Goal: Task Accomplishment & Management: Manage account settings

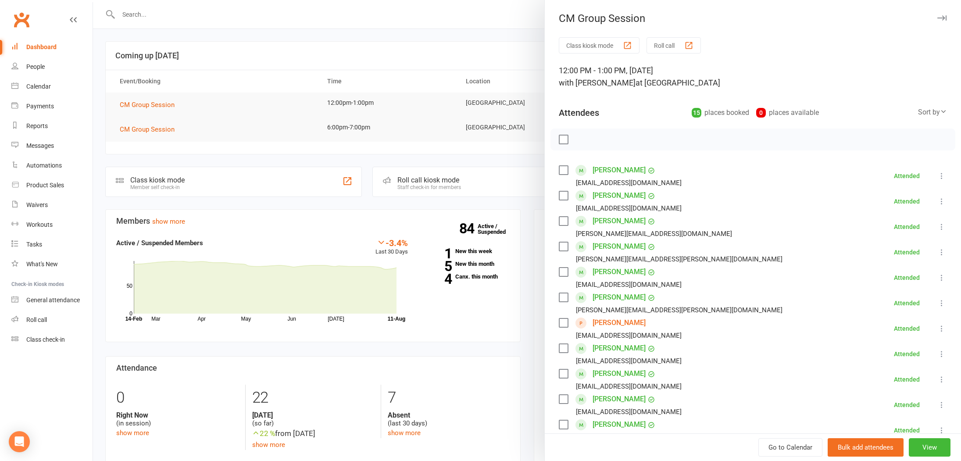
scroll to position [255, 0]
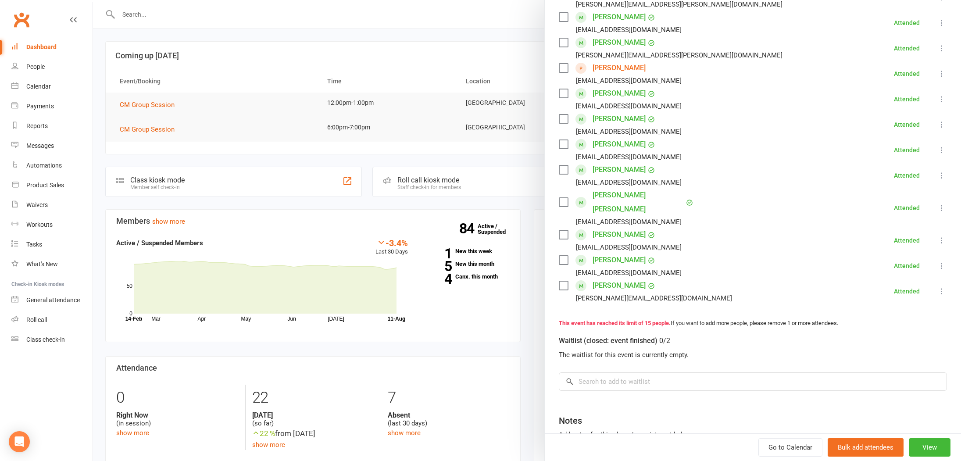
click at [890, 177] on li "[PERSON_NAME] [EMAIL_ADDRESS][DOMAIN_NAME] Attended More info Remove Mark absen…" at bounding box center [753, 175] width 388 height 25
click at [614, 68] on link "[PERSON_NAME]" at bounding box center [619, 68] width 53 height 14
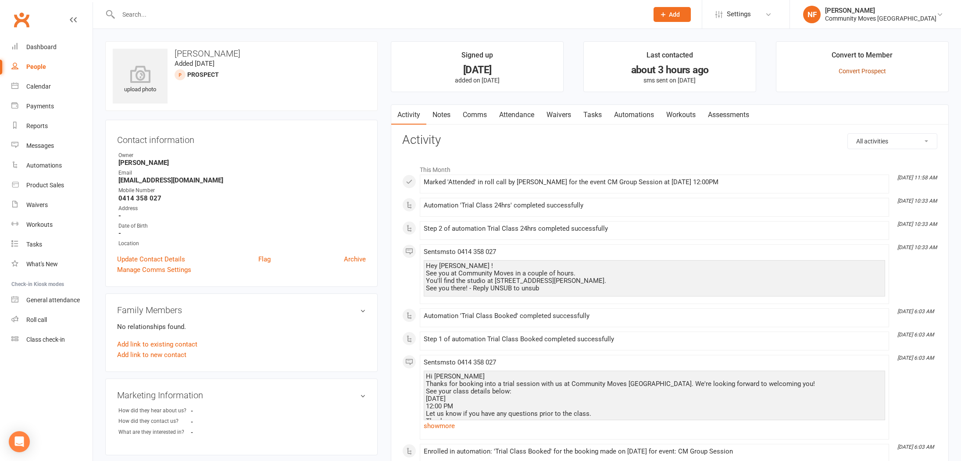
click at [865, 72] on link "Convert Prospect" at bounding box center [862, 71] width 47 height 7
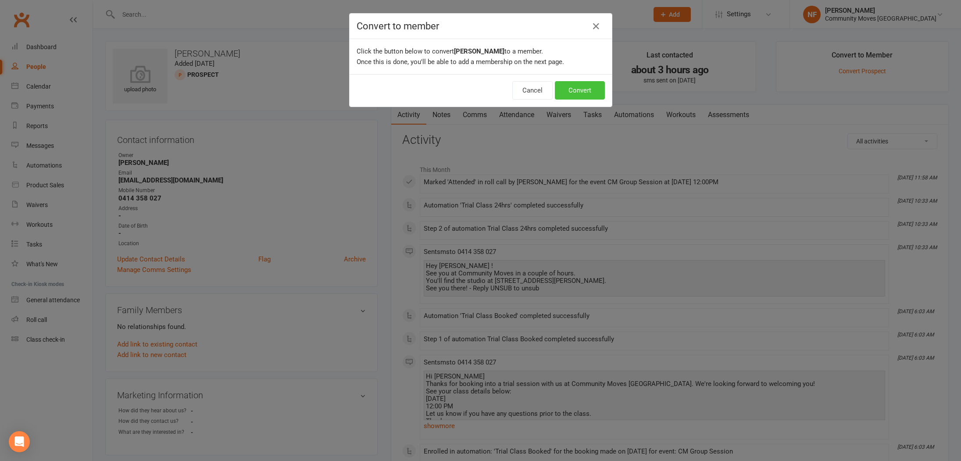
click at [586, 92] on button "Convert" at bounding box center [580, 90] width 50 height 18
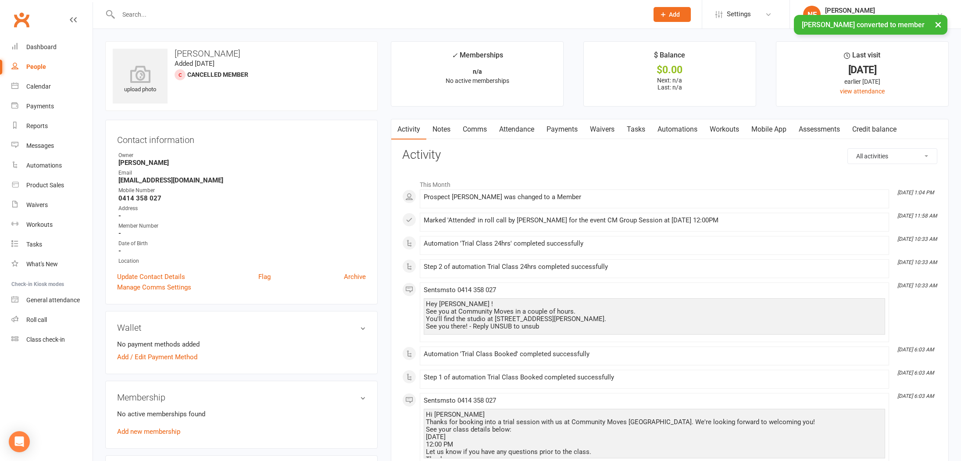
click at [773, 129] on link "Mobile App" at bounding box center [768, 129] width 47 height 20
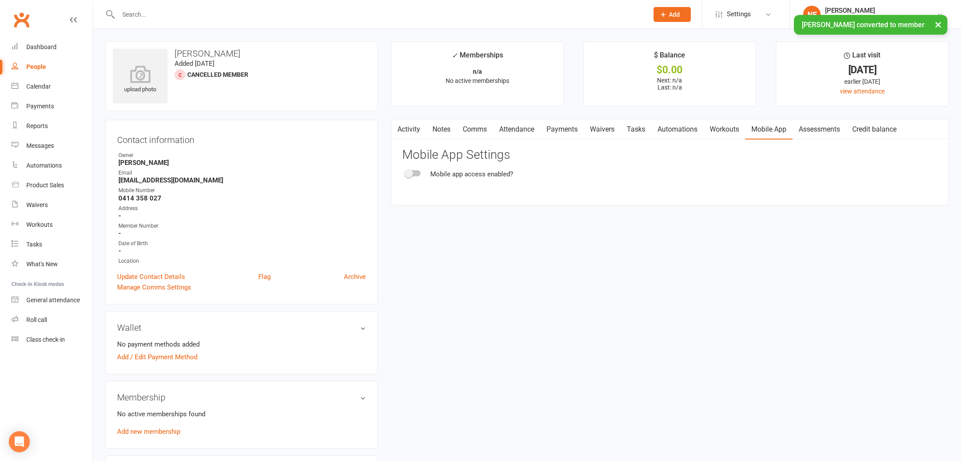
click at [411, 173] on span at bounding box center [408, 173] width 9 height 9
click at [406, 172] on input "checkbox" at bounding box center [406, 172] width 0 height 0
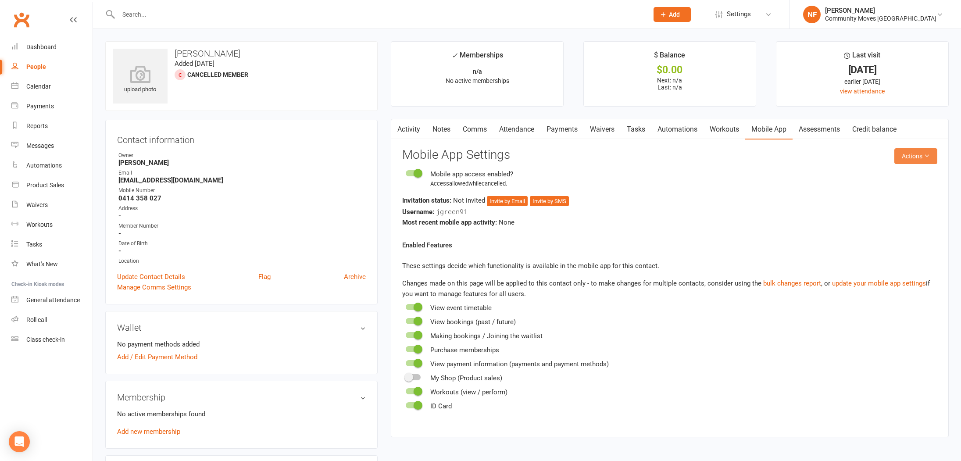
click at [919, 154] on button "Actions" at bounding box center [915, 156] width 43 height 16
click at [884, 195] on link "Send invitation SMS" at bounding box center [893, 194] width 87 height 18
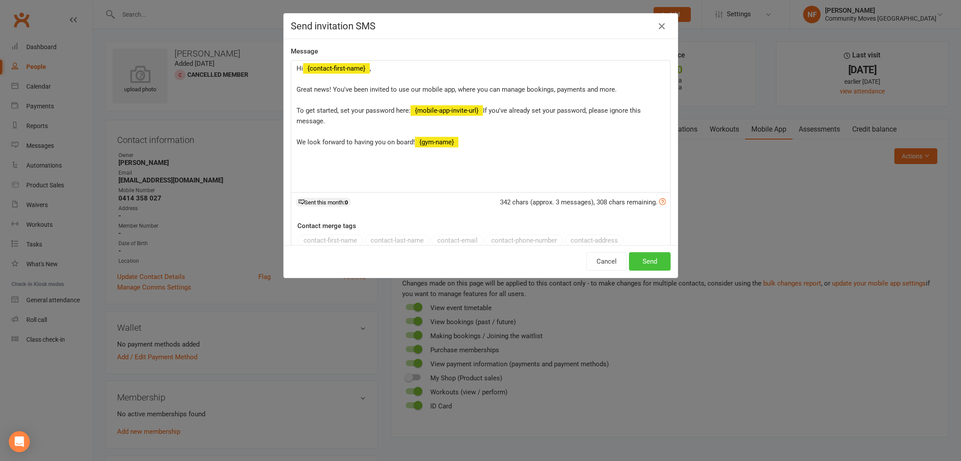
click at [659, 265] on button "Send" at bounding box center [650, 261] width 42 height 18
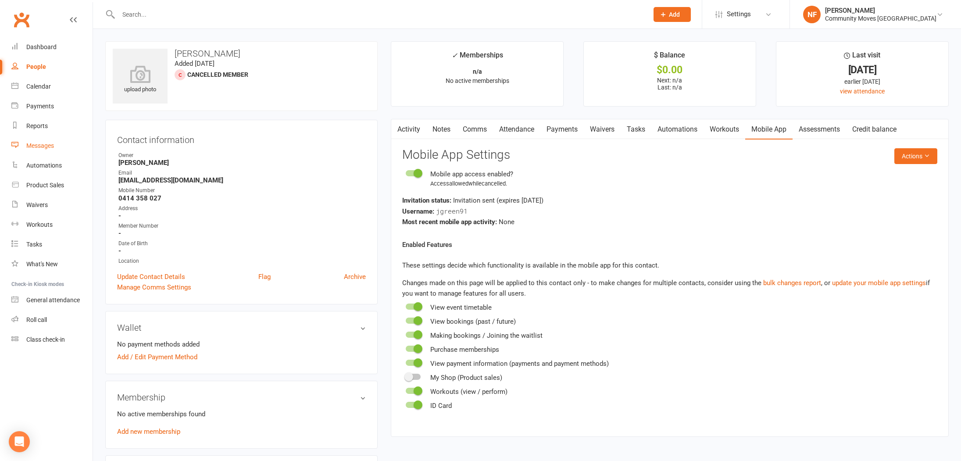
click at [48, 146] on div "Messages" at bounding box center [40, 145] width 28 height 7
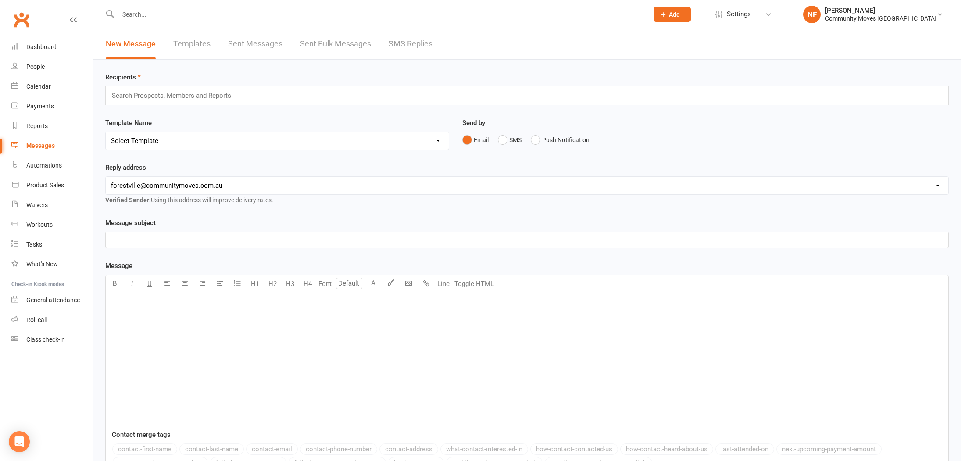
click at [407, 46] on link "SMS Replies" at bounding box center [411, 44] width 44 height 30
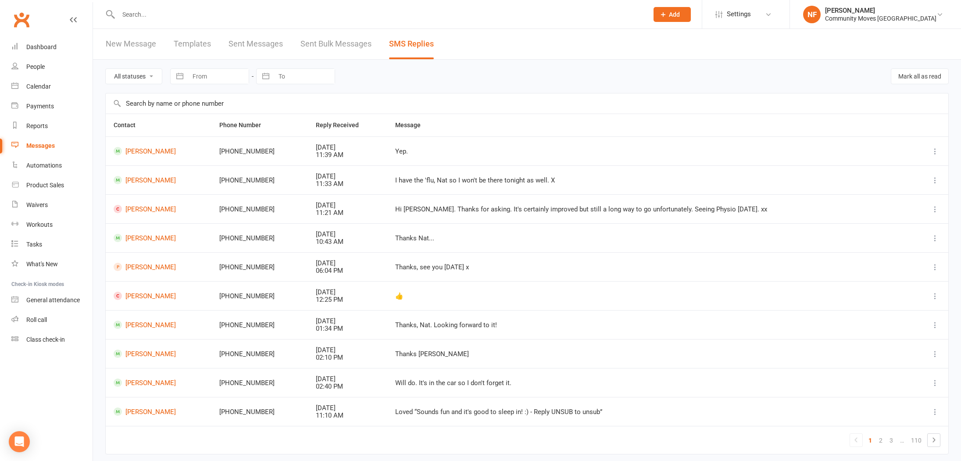
click at [135, 14] on input "text" at bounding box center [379, 14] width 526 height 12
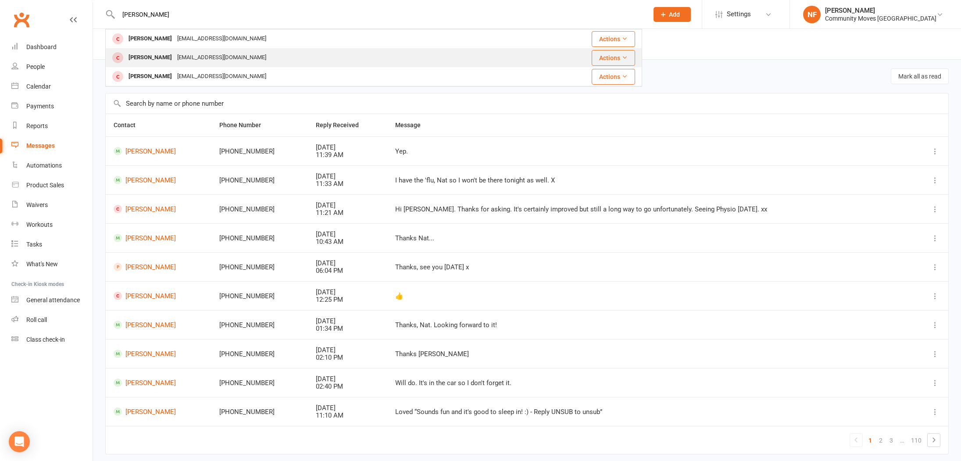
type input "[PERSON_NAME]"
click at [147, 61] on div "[PERSON_NAME]" at bounding box center [150, 57] width 49 height 13
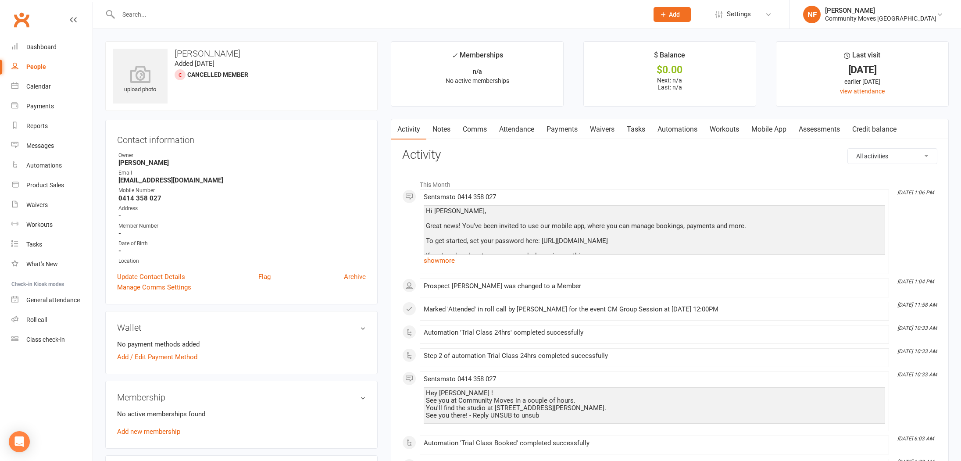
click at [641, 129] on link "Tasks" at bounding box center [636, 129] width 31 height 20
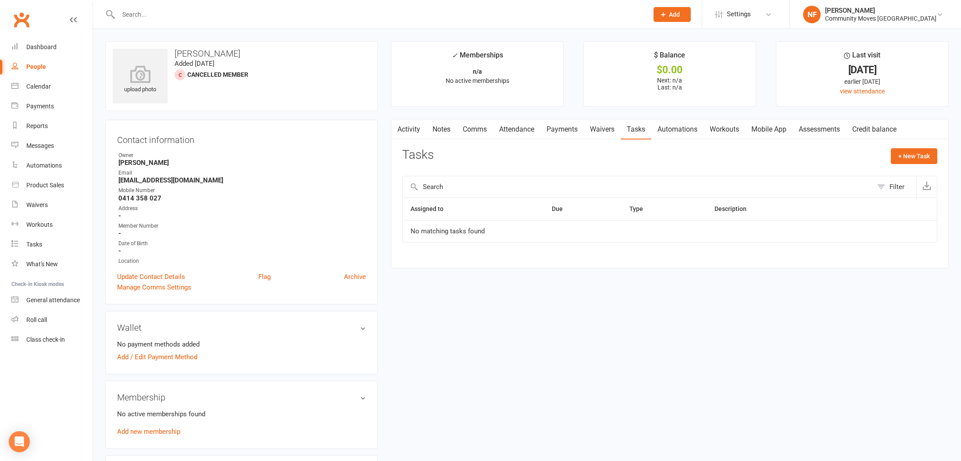
click at [443, 130] on link "Notes" at bounding box center [441, 129] width 30 height 20
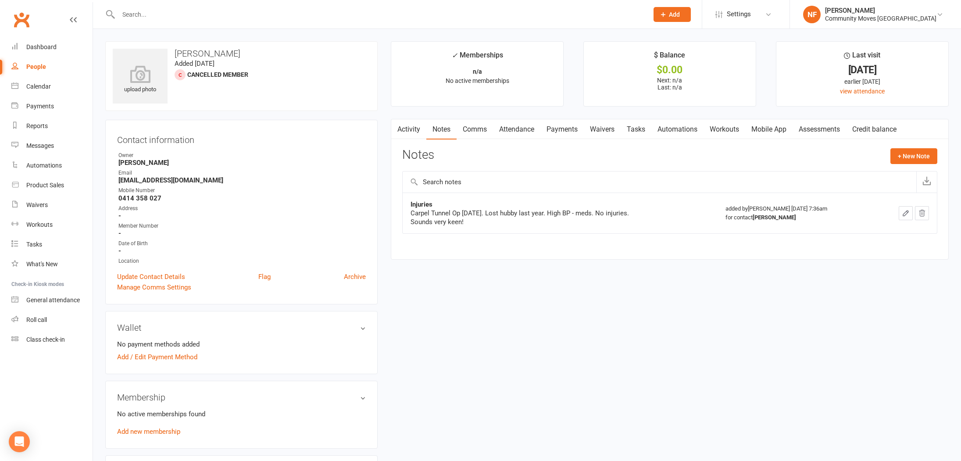
click at [904, 214] on icon "button" at bounding box center [905, 213] width 5 height 5
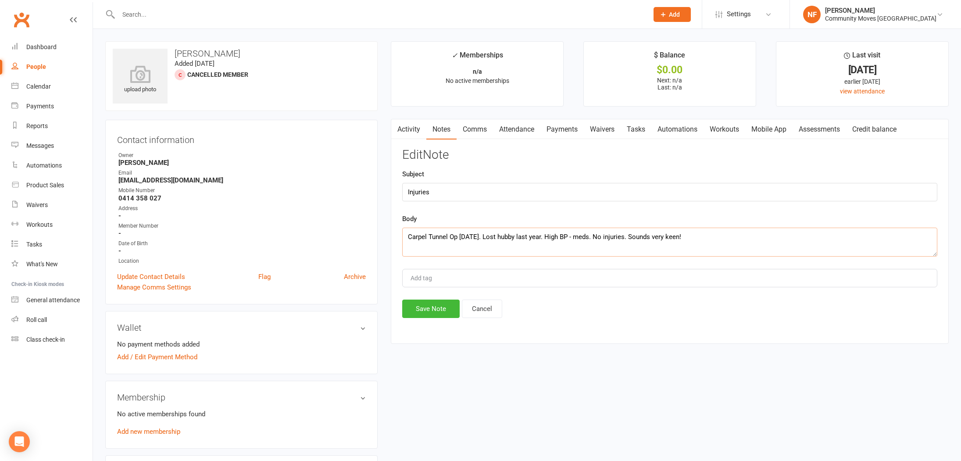
click at [608, 236] on textarea "Carpel Tunnel Op [DATE]. Lost hubby last year. High BP - meds. No injuries. Sou…" at bounding box center [669, 242] width 535 height 29
type textarea "Carpel Tunnel Op [DATE]. Lost hubby last year. High BP - meds. No other injurie…"
click at [418, 307] on button "Save Note" at bounding box center [430, 309] width 57 height 18
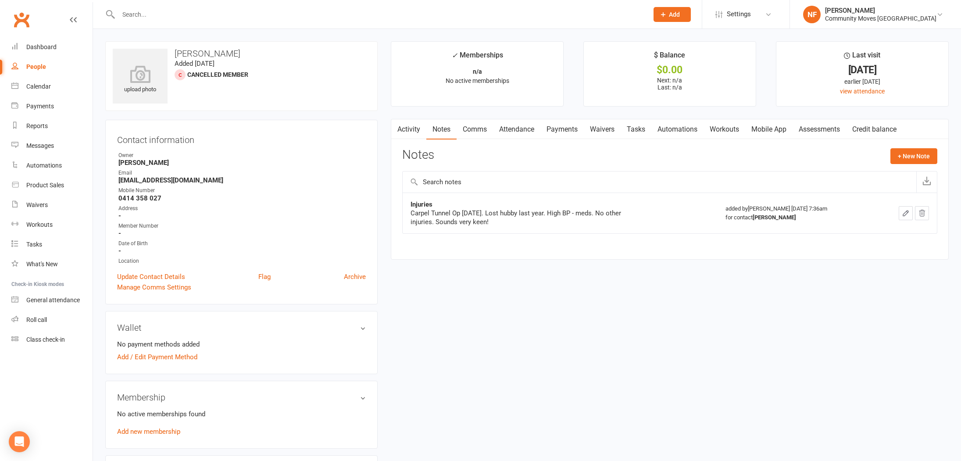
drag, startPoint x: 143, startPoint y: 15, endPoint x: 147, endPoint y: 13, distance: 4.7
click at [144, 14] on input "text" at bounding box center [379, 14] width 526 height 12
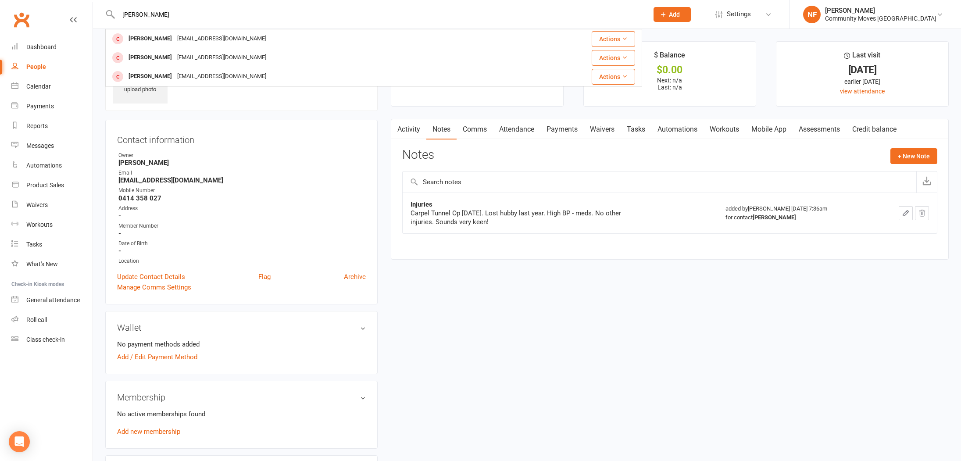
type input "[PERSON_NAME]"
drag, startPoint x: 247, startPoint y: 218, endPoint x: 275, endPoint y: 209, distance: 29.3
click at [249, 215] on strong "-" at bounding box center [241, 216] width 247 height 8
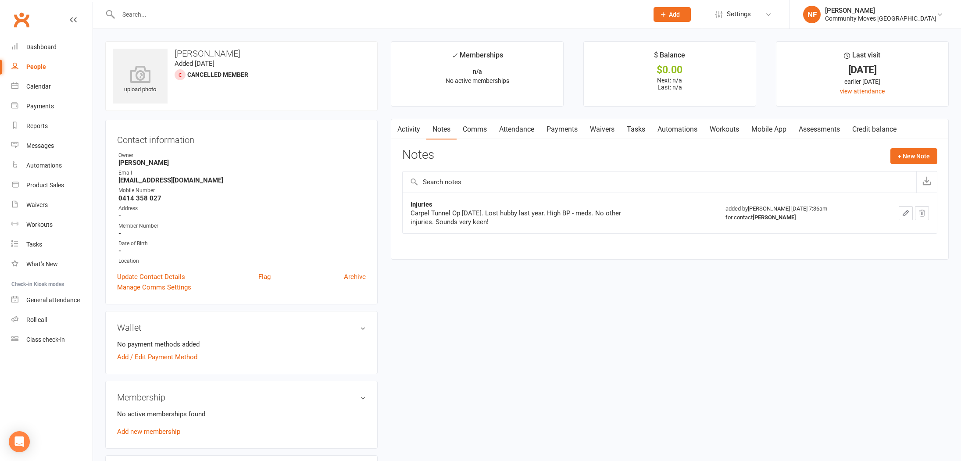
click at [637, 130] on link "Tasks" at bounding box center [636, 129] width 31 height 20
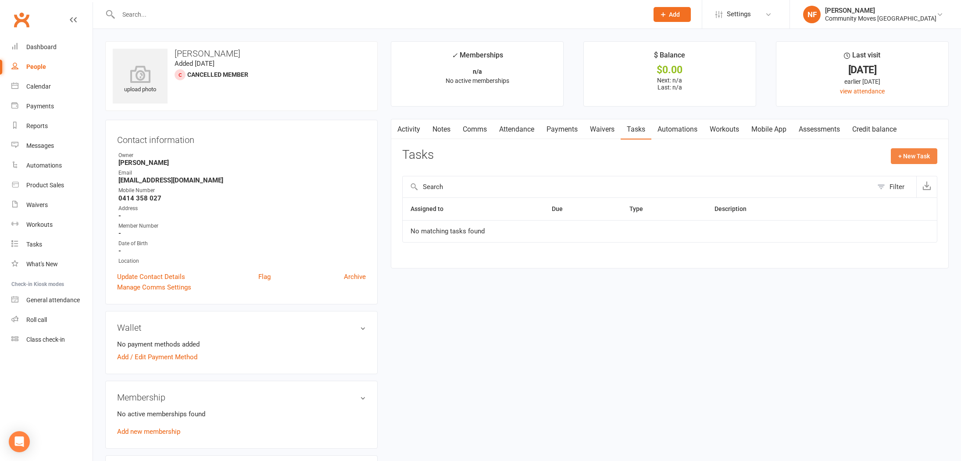
click at [916, 157] on button "+ New Task" at bounding box center [914, 156] width 46 height 16
select select "48319"
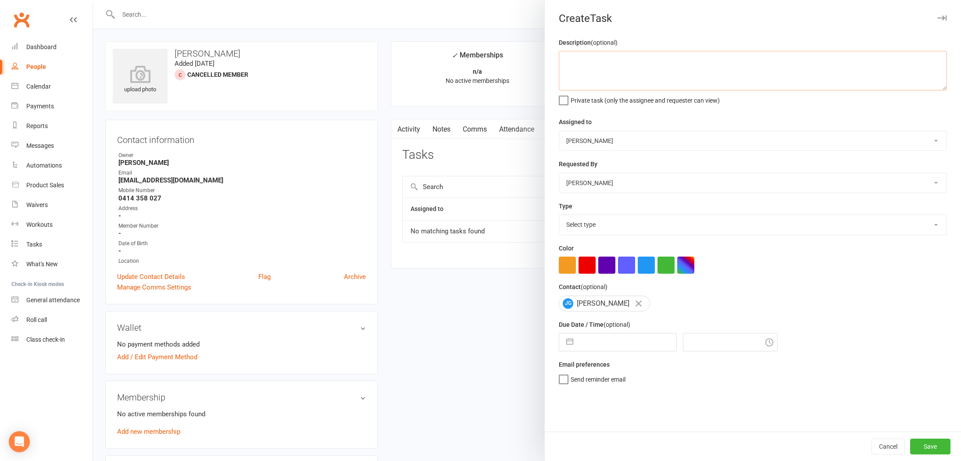
click at [627, 75] on textarea at bounding box center [753, 70] width 388 height 39
type textarea "Call"
click at [614, 232] on select "Select type 21 days Bank details Check membership & bookings E-mail Meeting Pho…" at bounding box center [752, 224] width 387 height 19
select select "25897"
click at [559, 216] on select "Select type 21 days Bank details Check membership & bookings E-mail Meeting Pho…" at bounding box center [752, 224] width 387 height 19
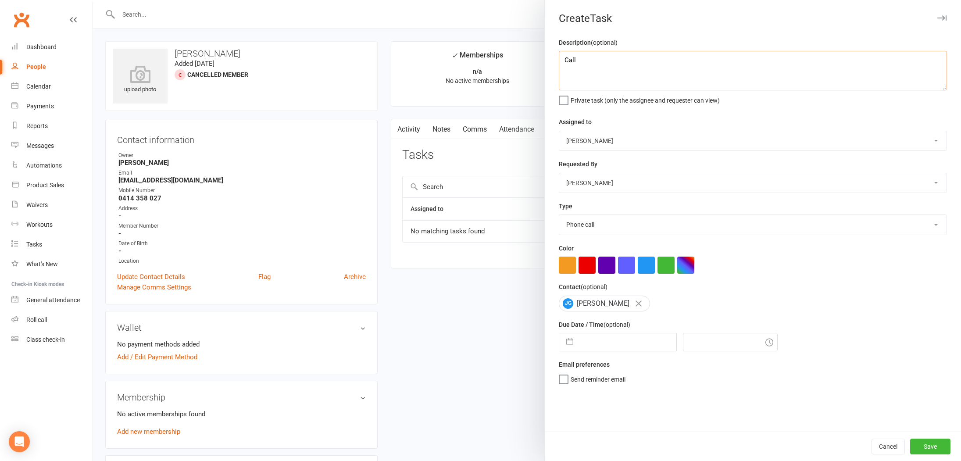
click at [590, 57] on textarea "Call" at bounding box center [753, 70] width 388 height 39
type textarea "Call to see if ready to join after carpel tunnel surgery"
click at [572, 340] on button "button" at bounding box center [570, 342] width 16 height 18
select select "6"
select select "2025"
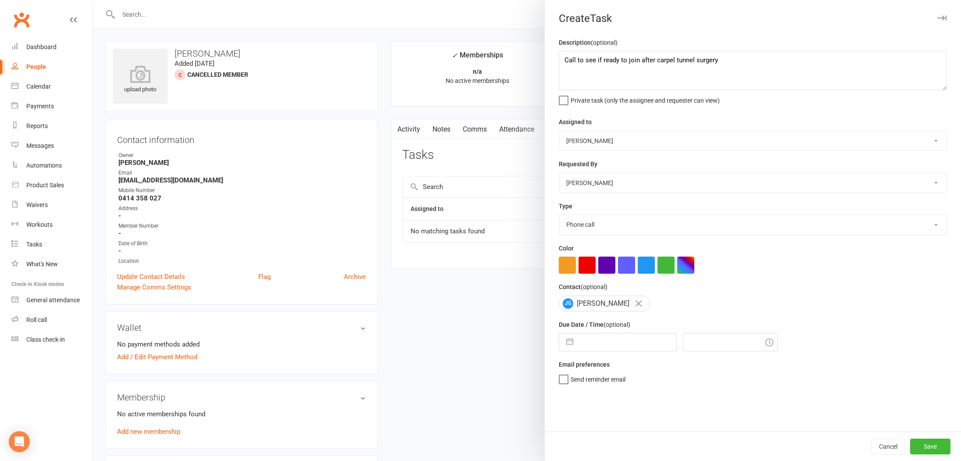
select select "7"
select select "2025"
select select "8"
select select "2025"
click at [683, 376] on icon "Move forward to switch to the next month." at bounding box center [680, 377] width 8 height 8
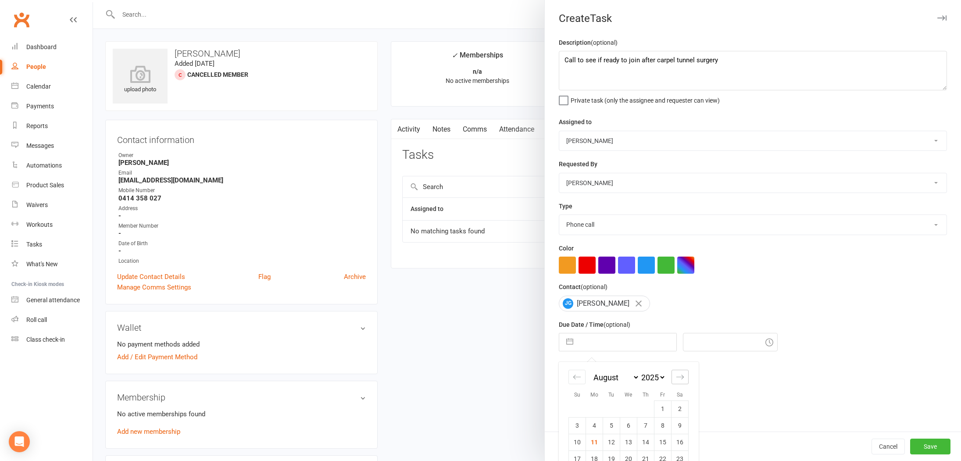
select select "9"
select select "2025"
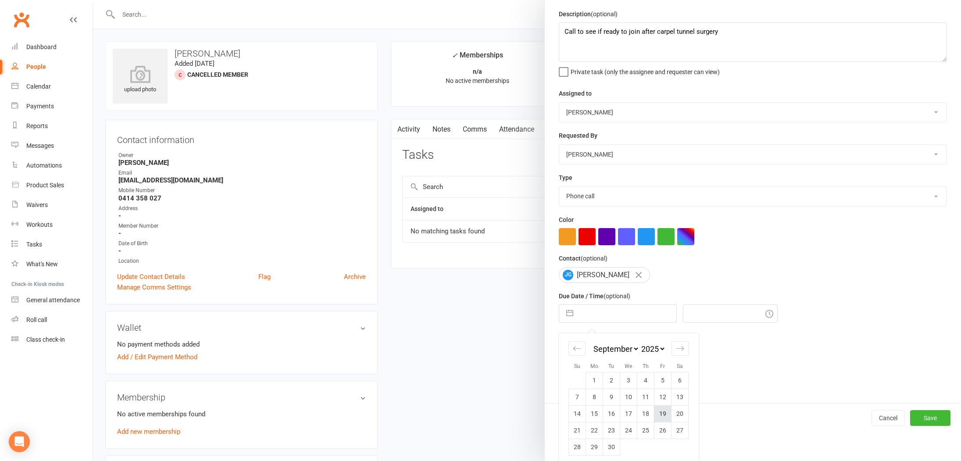
scroll to position [35, 0]
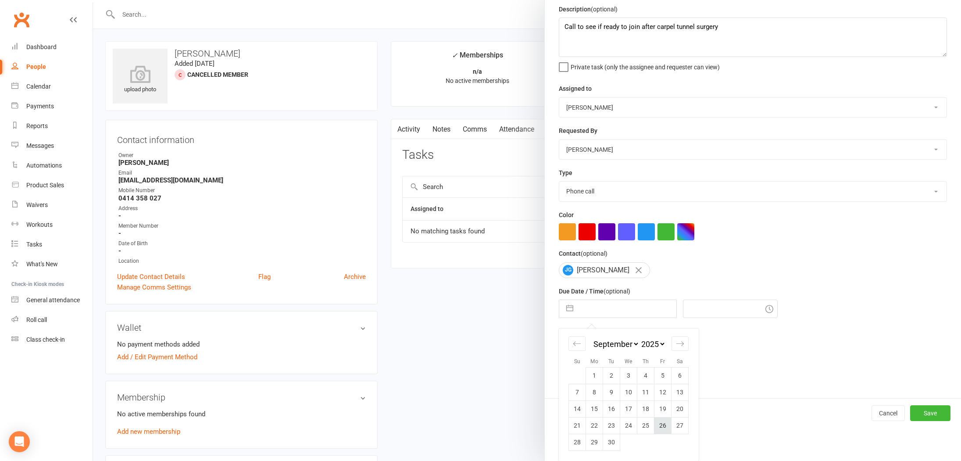
click at [664, 423] on td "26" at bounding box center [662, 425] width 17 height 17
type input "[DATE]"
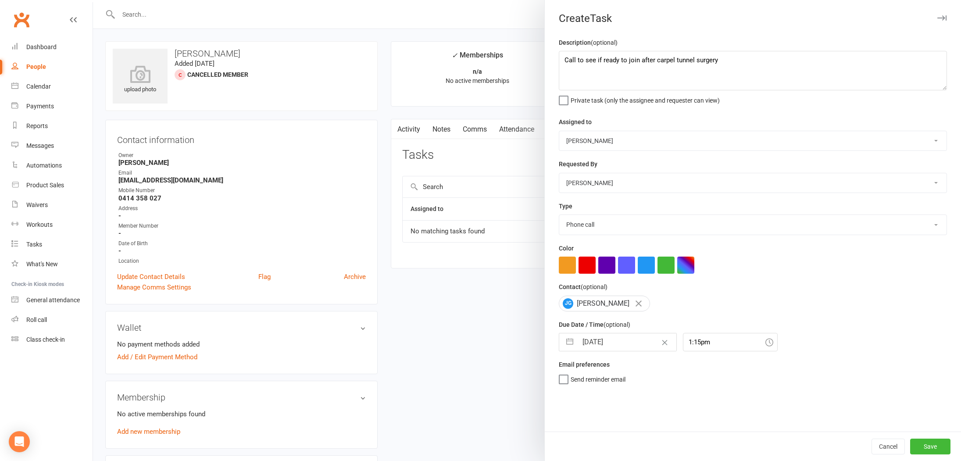
scroll to position [0, 0]
click at [765, 344] on icon at bounding box center [769, 342] width 8 height 8
click at [690, 345] on input "1:15pm" at bounding box center [730, 342] width 95 height 18
click at [689, 407] on div "11:15am" at bounding box center [730, 408] width 94 height 14
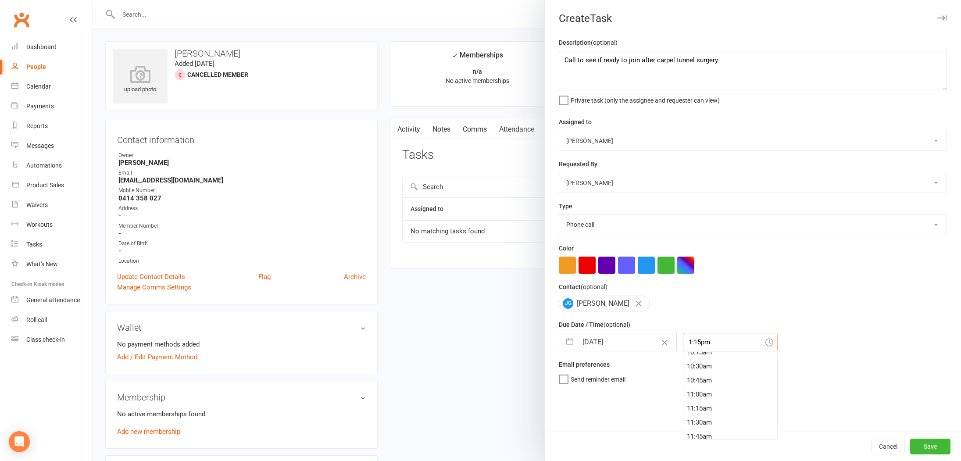
type input "11:15am"
click at [931, 445] on button "Save" at bounding box center [930, 447] width 40 height 16
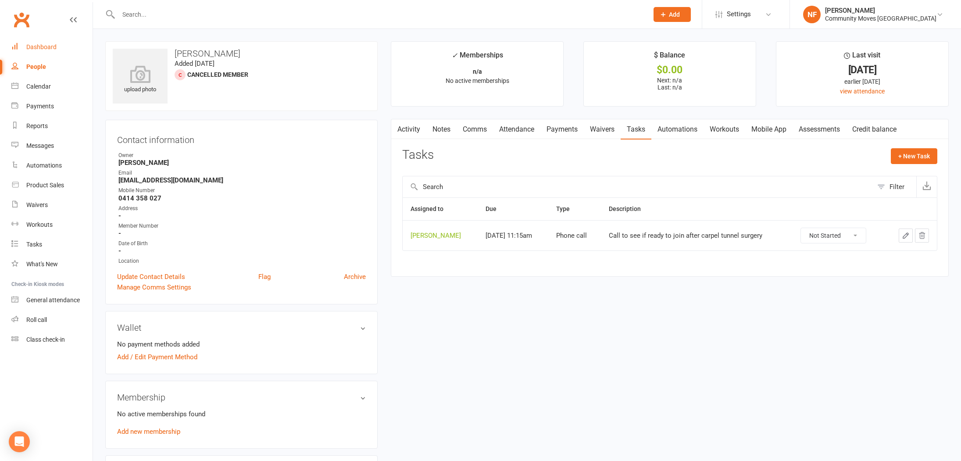
click at [46, 49] on div "Dashboard" at bounding box center [41, 46] width 30 height 7
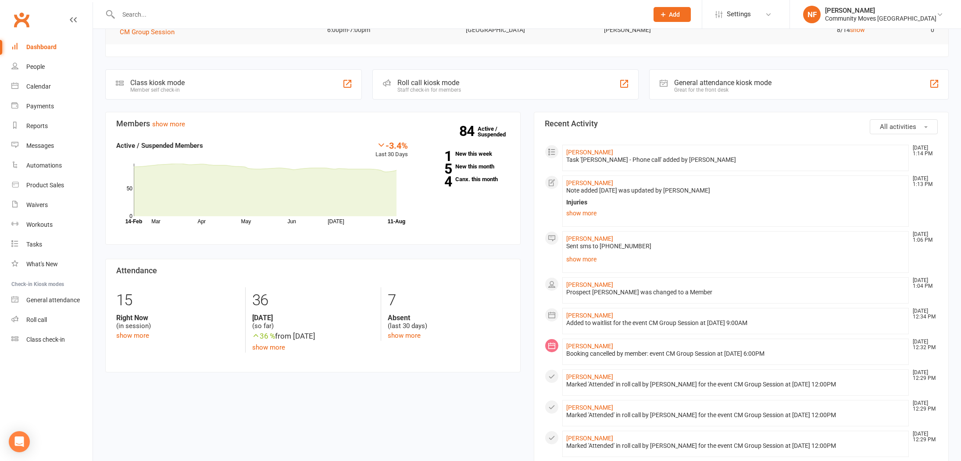
scroll to position [85, 0]
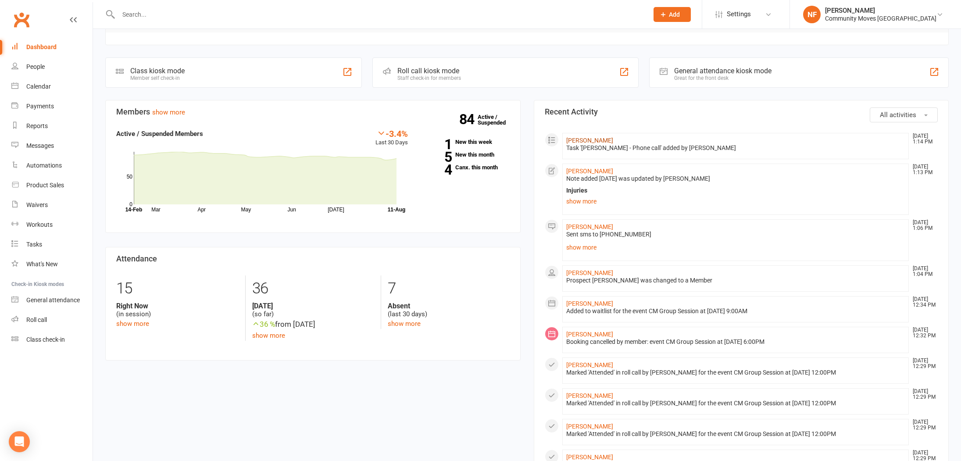
click at [584, 139] on link "[PERSON_NAME]" at bounding box center [589, 140] width 47 height 7
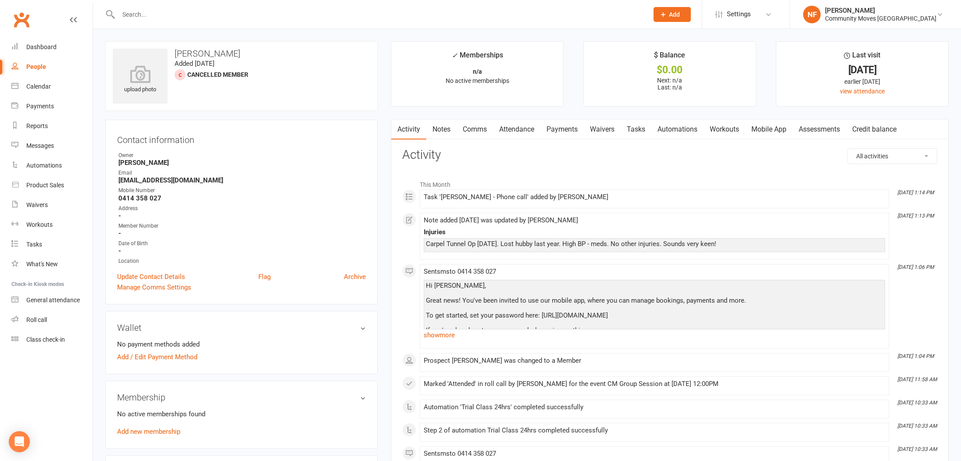
click at [448, 128] on link "Notes" at bounding box center [441, 129] width 30 height 20
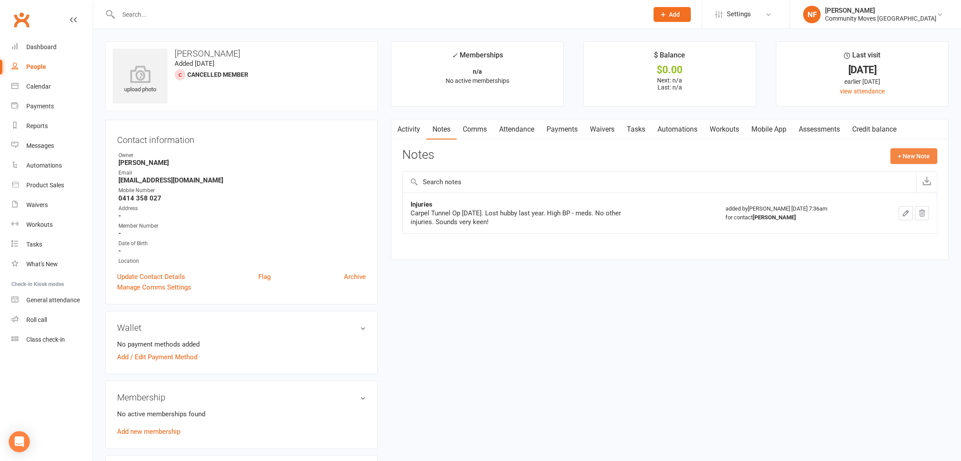
click at [902, 156] on button "+ New Note" at bounding box center [913, 156] width 47 height 16
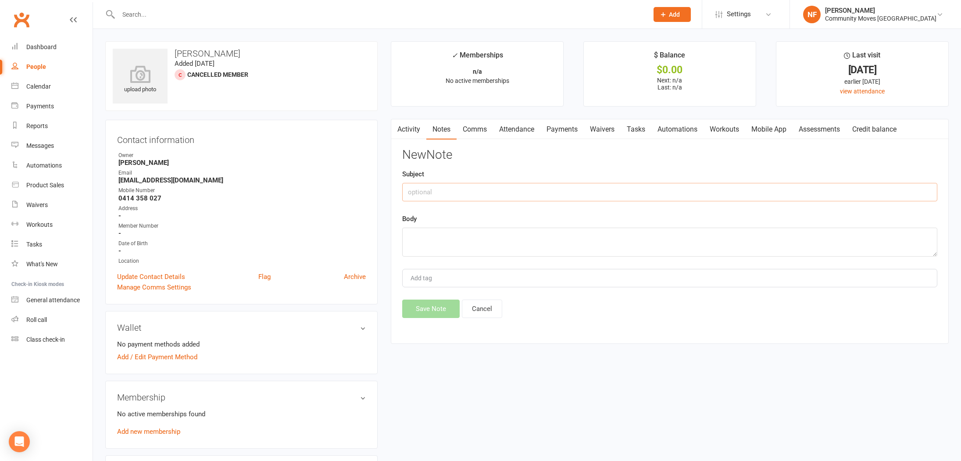
click at [525, 189] on input "text" at bounding box center [669, 192] width 535 height 18
type input "Loved it!"
click at [540, 244] on textarea at bounding box center [669, 242] width 535 height 29
type textarea "J"
type textarea "[PERSON_NAME] to join after [PERSON_NAME] surgery"
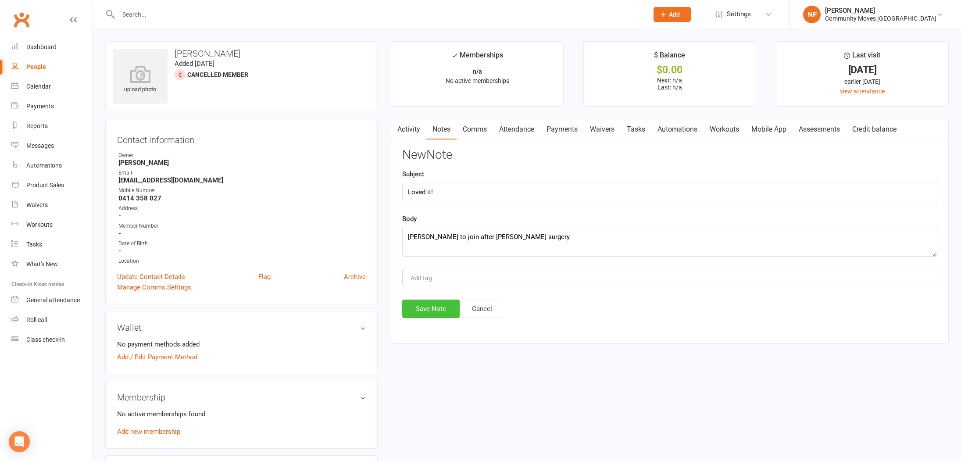
click at [446, 312] on button "Save Note" at bounding box center [430, 309] width 57 height 18
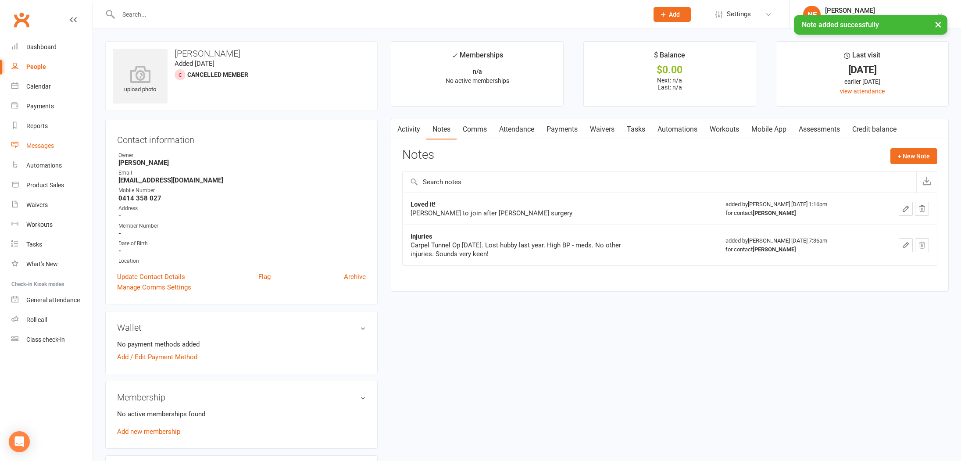
click at [43, 147] on div "Messages" at bounding box center [40, 145] width 28 height 7
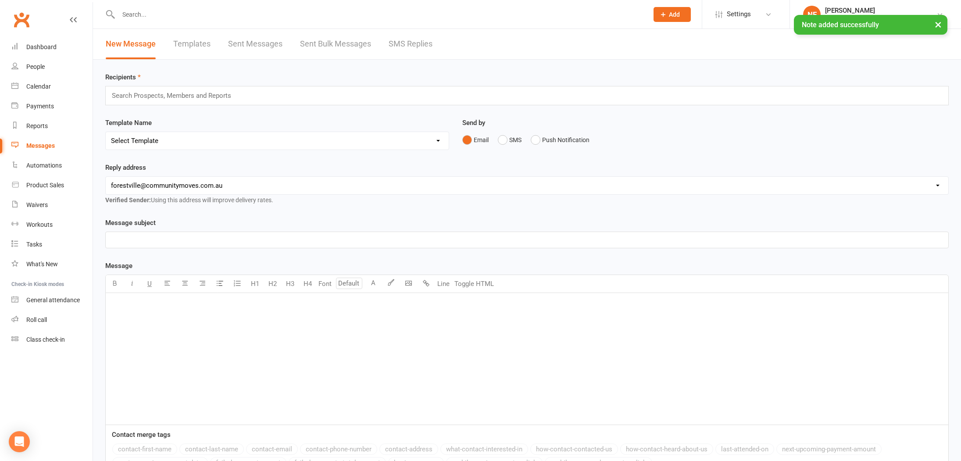
click at [412, 44] on link "SMS Replies" at bounding box center [411, 44] width 44 height 30
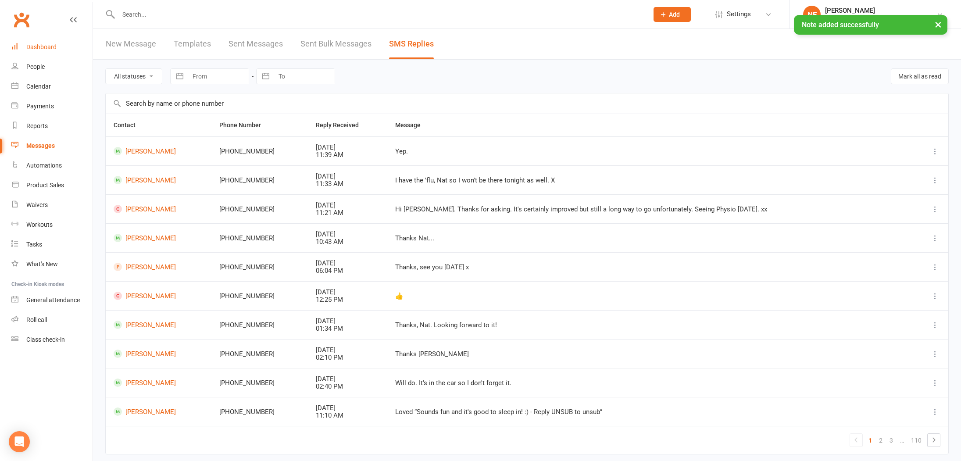
click at [46, 45] on div "Dashboard" at bounding box center [41, 46] width 30 height 7
